Goal: Task Accomplishment & Management: Complete application form

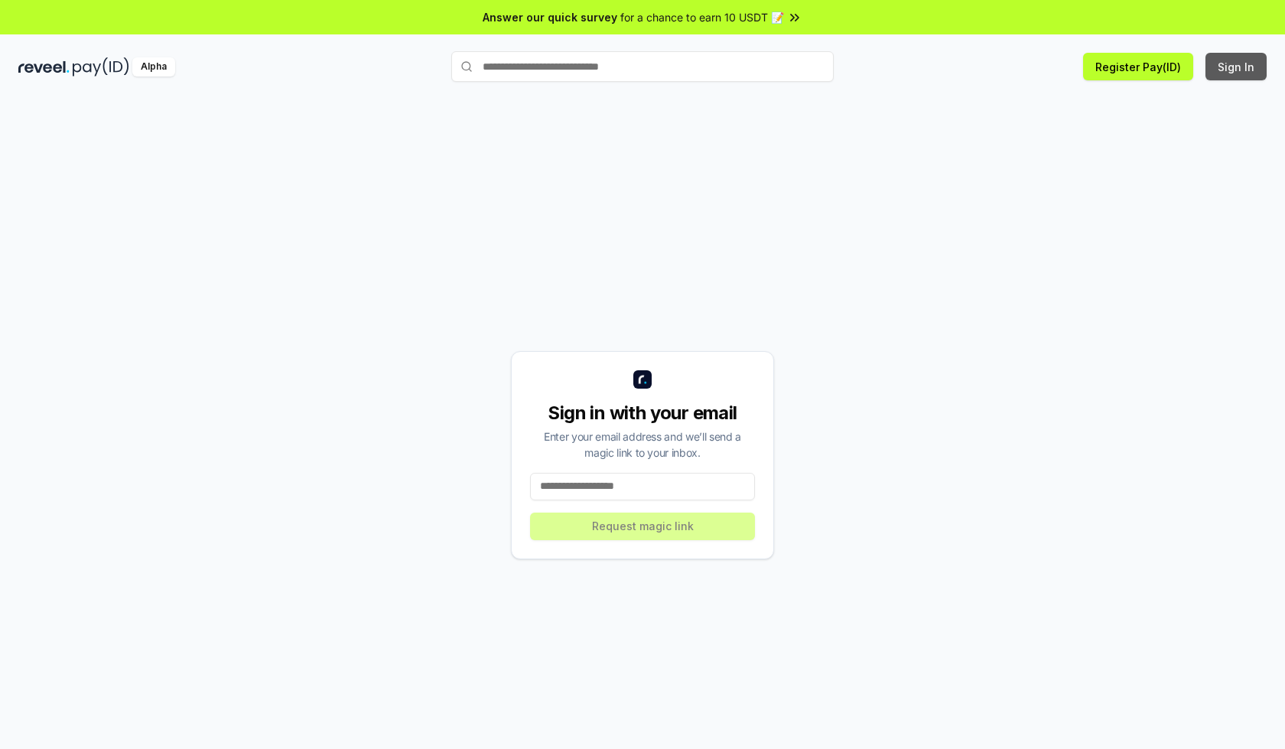
click at [1237, 67] on button "Sign In" at bounding box center [1235, 67] width 61 height 28
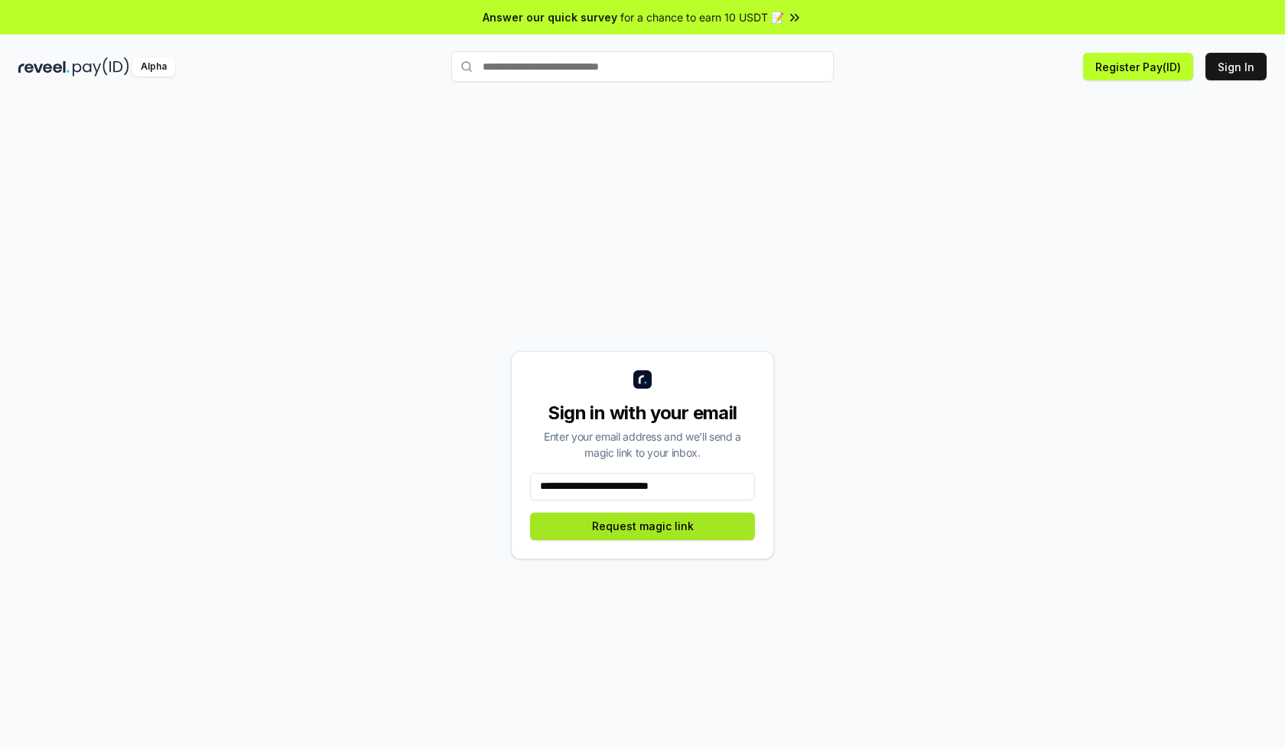
type input "**********"
click at [642, 525] on button "Request magic link" at bounding box center [642, 526] width 225 height 28
